Goal: Navigation & Orientation: Find specific page/section

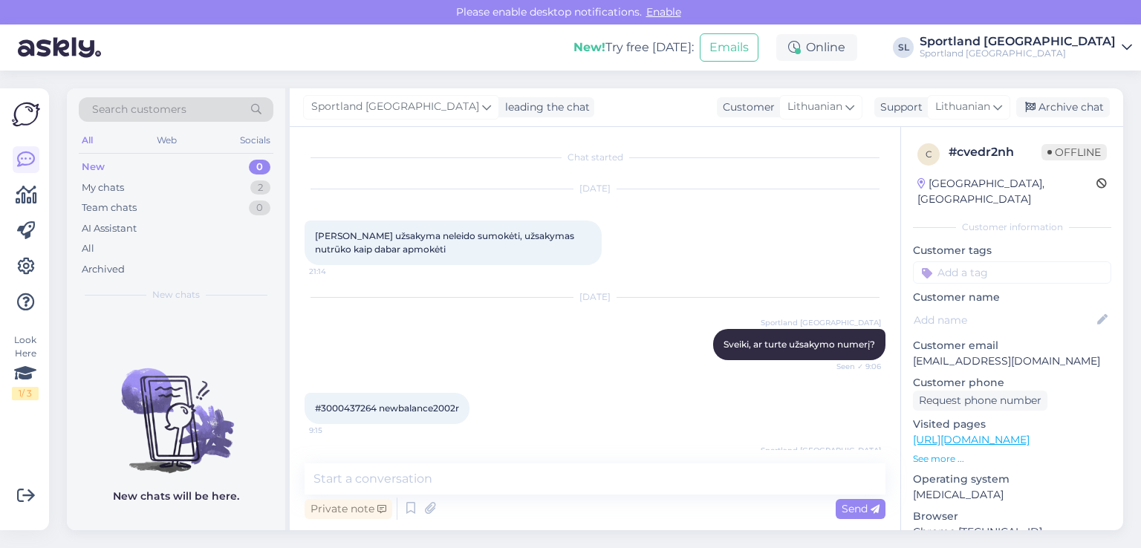
scroll to position [132, 0]
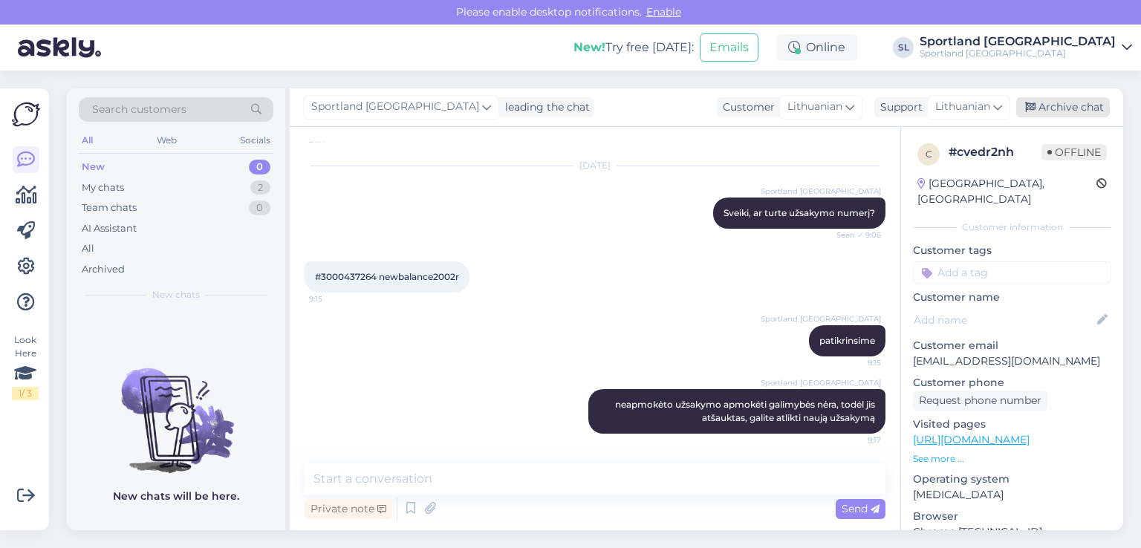
click at [1053, 100] on div "Archive chat" at bounding box center [1063, 107] width 94 height 20
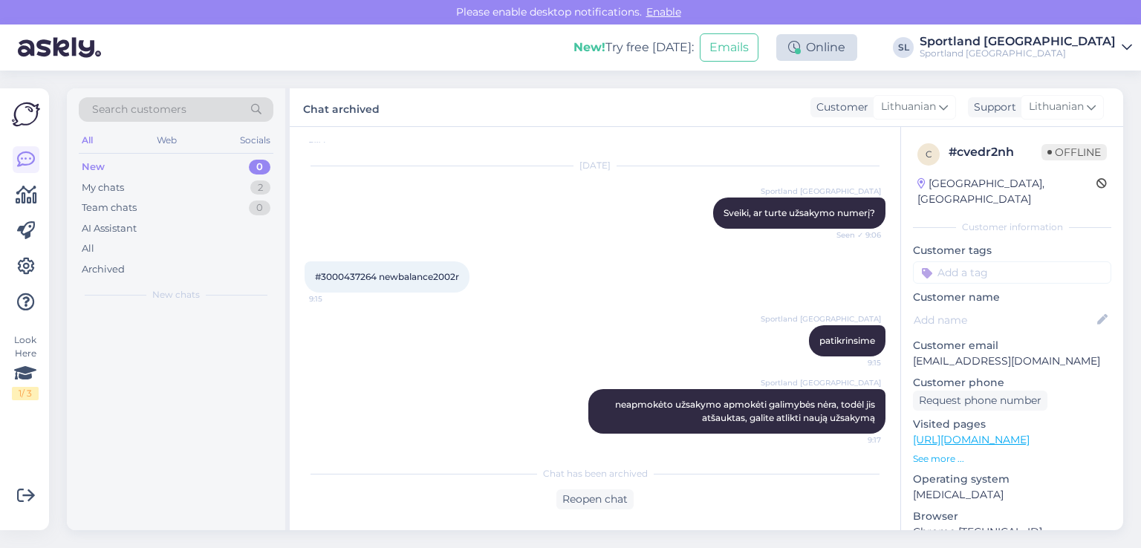
scroll to position [137, 0]
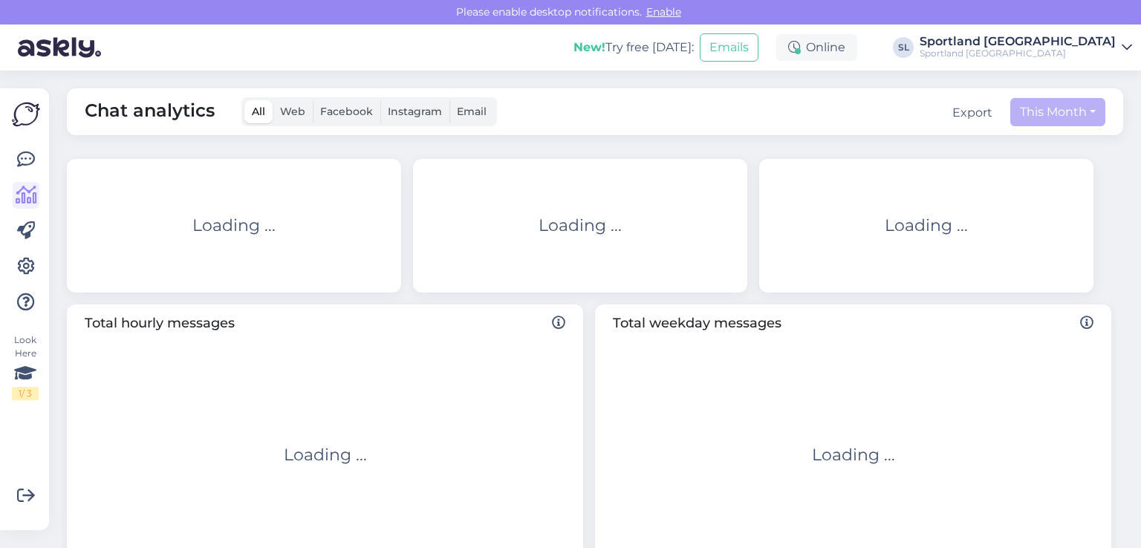
click at [30, 193] on icon at bounding box center [27, 195] width 22 height 18
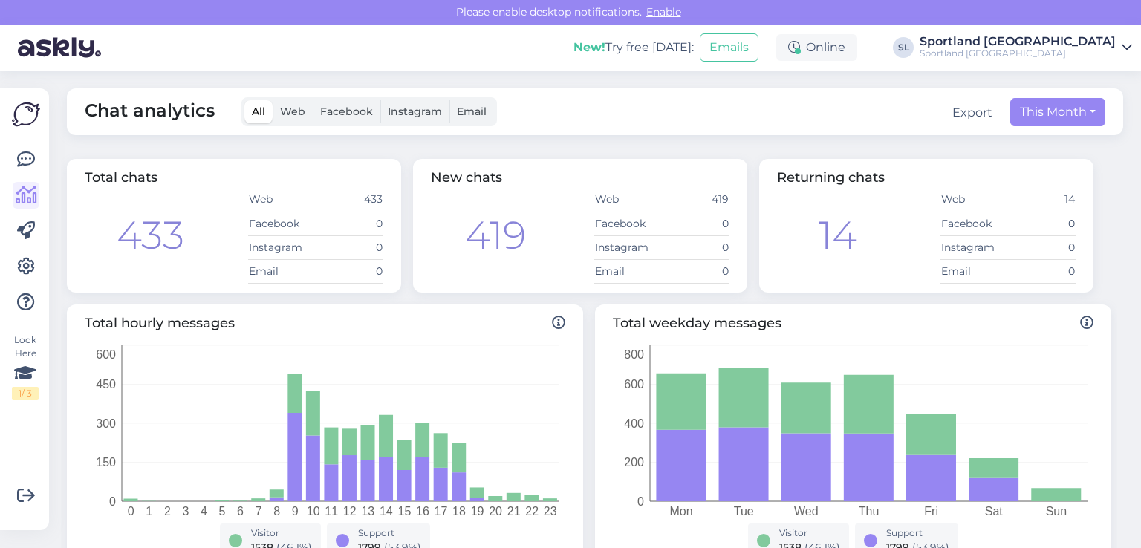
click at [42, 157] on div "Look Here 1 / 3 Get more Your checklist to get more value from Askly. Close Con…" at bounding box center [24, 309] width 49 height 442
click at [27, 162] on icon at bounding box center [26, 160] width 18 height 18
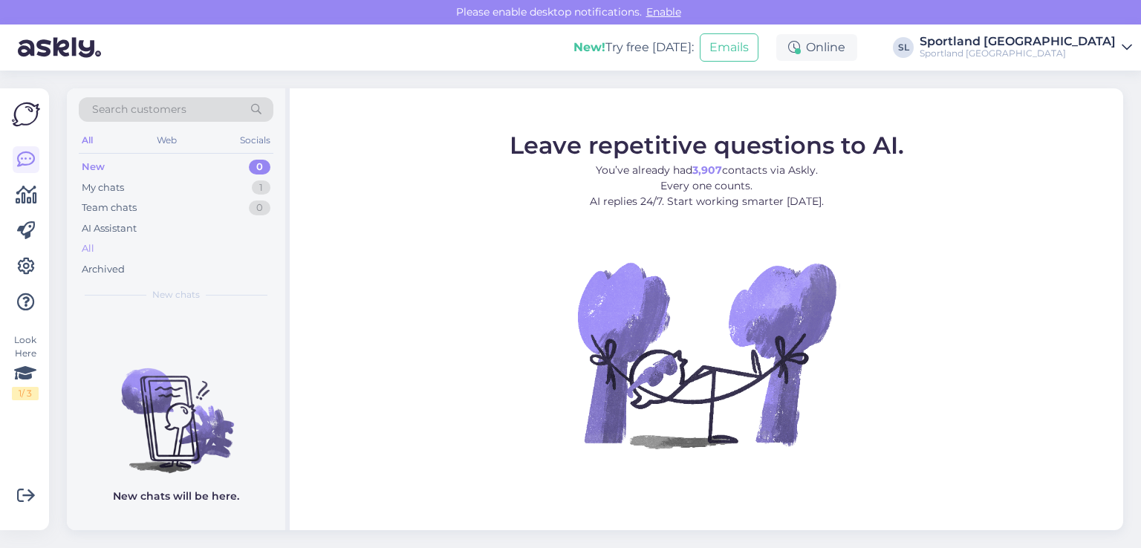
click at [103, 238] on div "All" at bounding box center [176, 248] width 195 height 21
